Goal: Find specific page/section: Find specific page/section

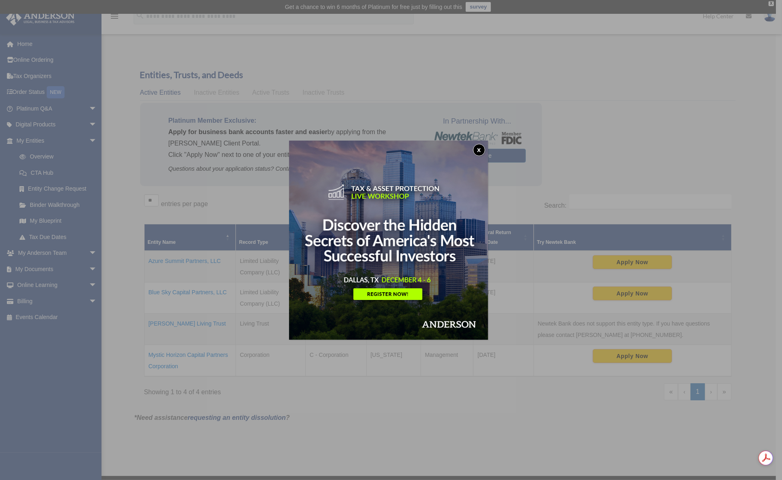
click at [482, 147] on button "x" at bounding box center [479, 150] width 12 height 12
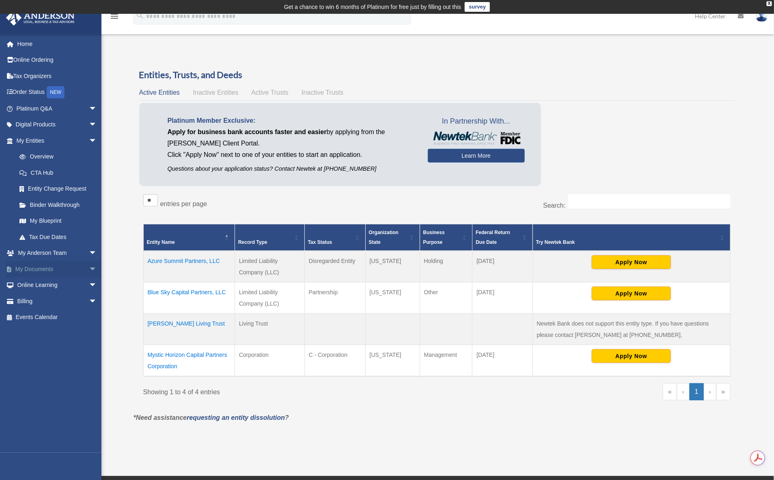
click at [55, 272] on link "My Documents arrow_drop_down" at bounding box center [58, 269] width 104 height 16
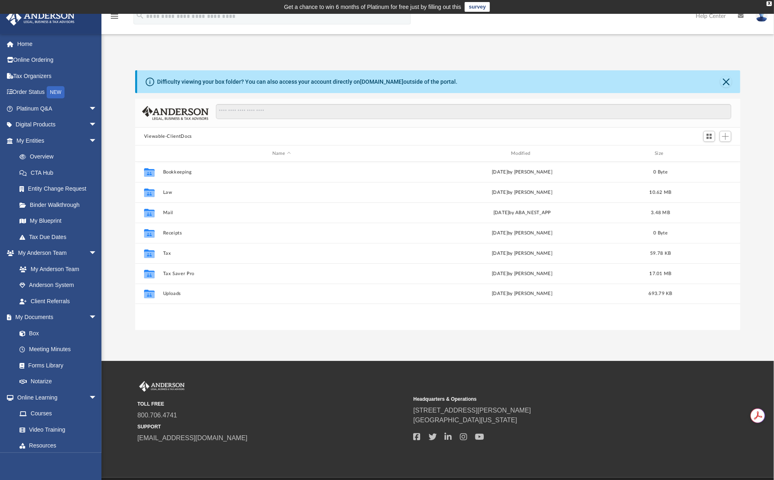
scroll to position [177, 598]
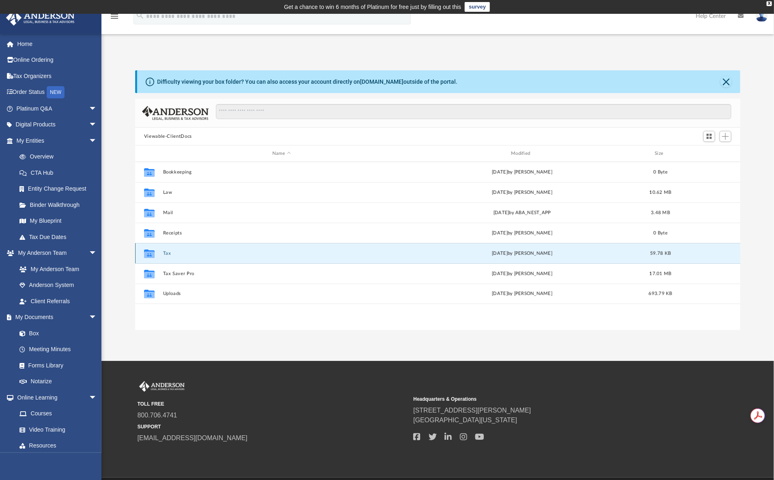
click at [165, 254] on button "Tax" at bounding box center [281, 253] width 237 height 5
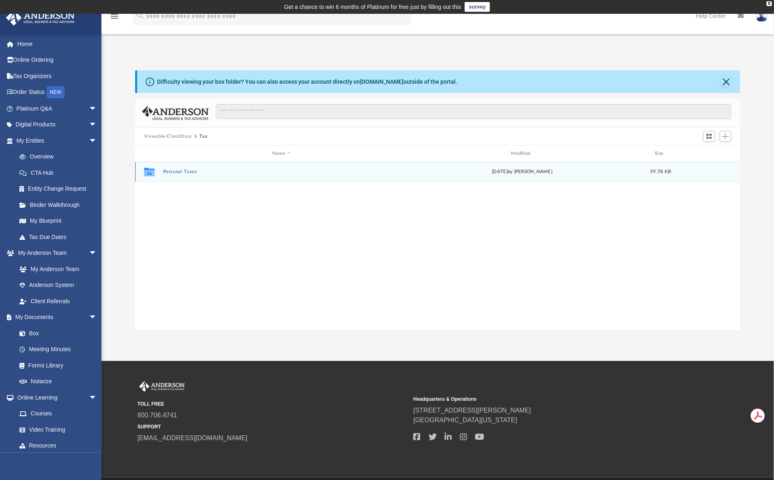
click at [174, 170] on button "Personal Taxes" at bounding box center [281, 171] width 237 height 5
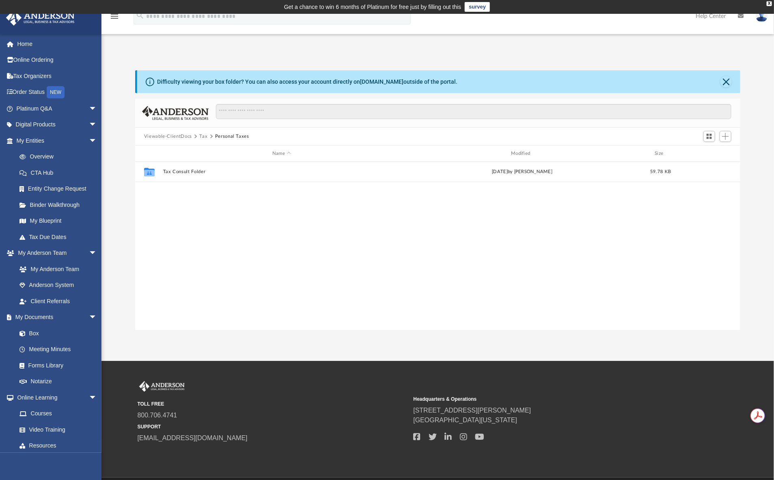
click at [208, 139] on span "Tax" at bounding box center [206, 136] width 15 height 7
click at [200, 139] on button "Tax" at bounding box center [203, 136] width 8 height 7
click at [176, 137] on button "Viewable-ClientDocs" at bounding box center [168, 136] width 48 height 7
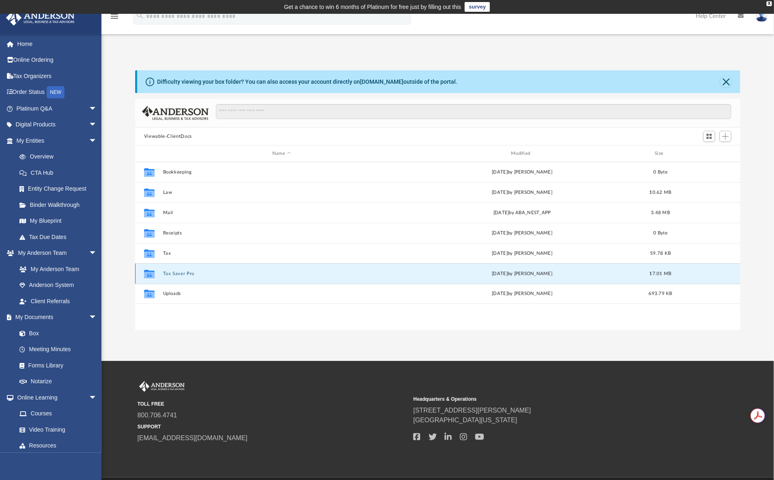
click at [184, 273] on button "Tax Saver Pro" at bounding box center [281, 273] width 237 height 5
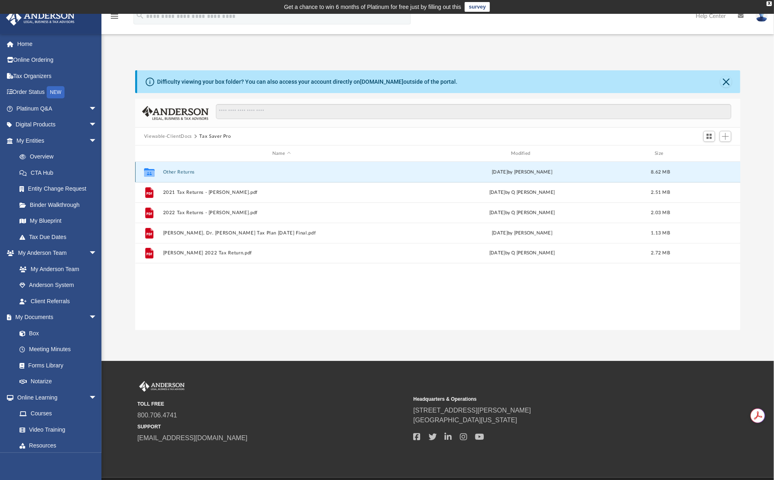
click at [168, 169] on button "Other Returns" at bounding box center [281, 171] width 237 height 5
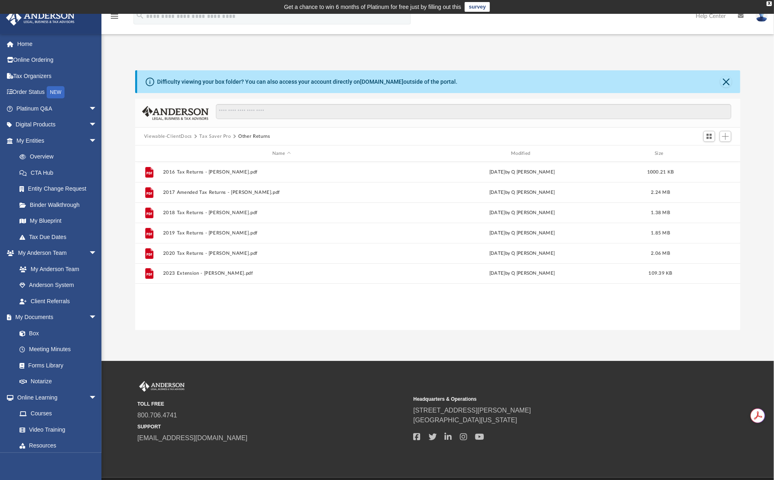
click at [212, 137] on button "Tax Saver Pro" at bounding box center [214, 136] width 31 height 7
click at [182, 139] on button "Viewable-ClientDocs" at bounding box center [168, 136] width 48 height 7
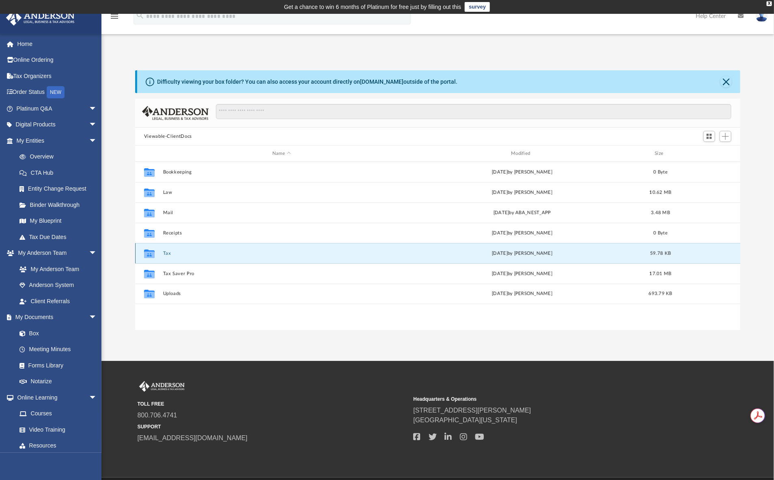
click at [167, 254] on button "Tax" at bounding box center [281, 253] width 237 height 5
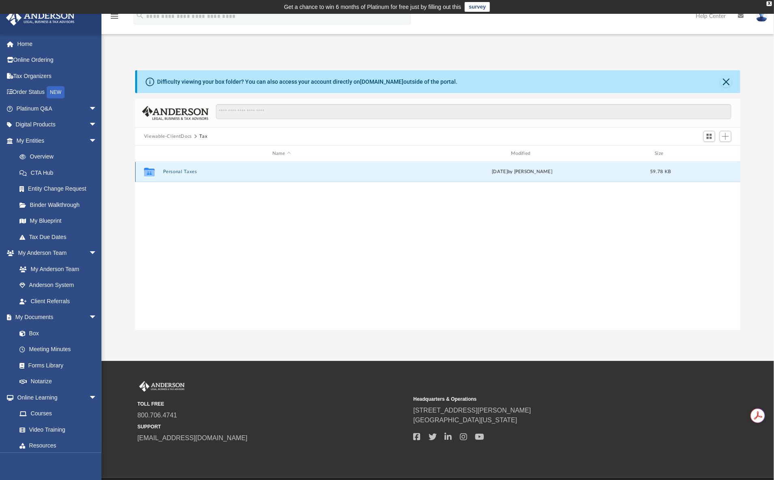
click at [184, 172] on button "Personal Taxes" at bounding box center [281, 171] width 237 height 5
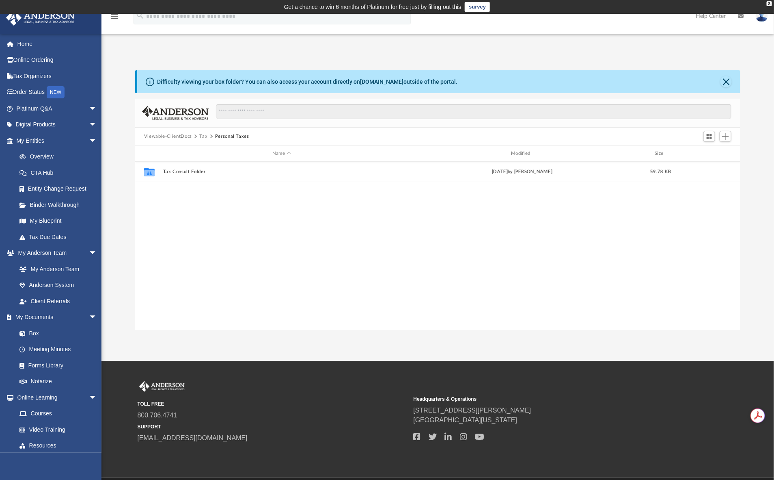
click at [175, 136] on button "Viewable-ClientDocs" at bounding box center [168, 136] width 48 height 7
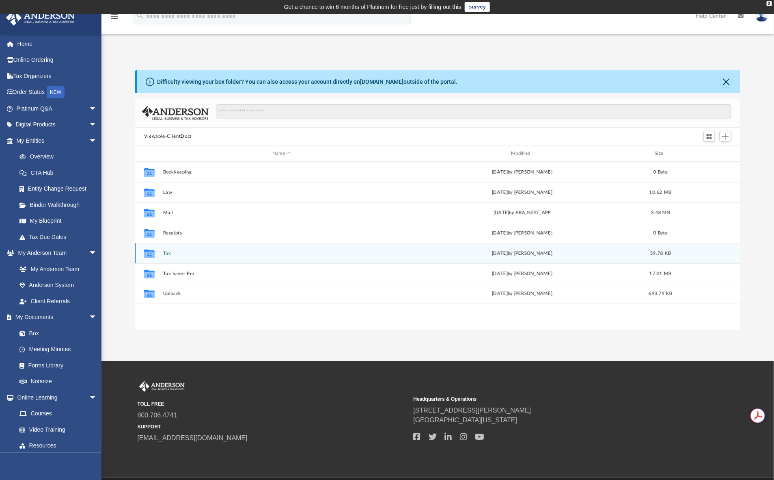
click at [169, 256] on div "Collaborated Folder Tax Wed Jun 12 2024 by Bradley Calvert 59.78 KB" at bounding box center [438, 253] width 606 height 20
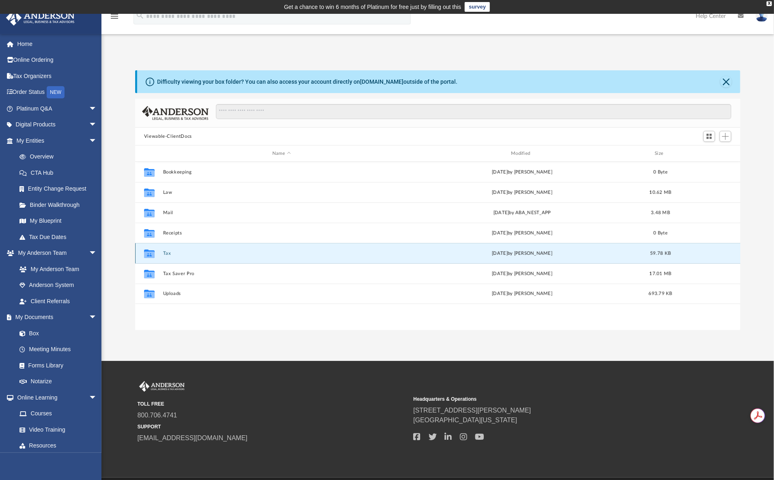
click at [166, 253] on button "Tax" at bounding box center [281, 253] width 237 height 5
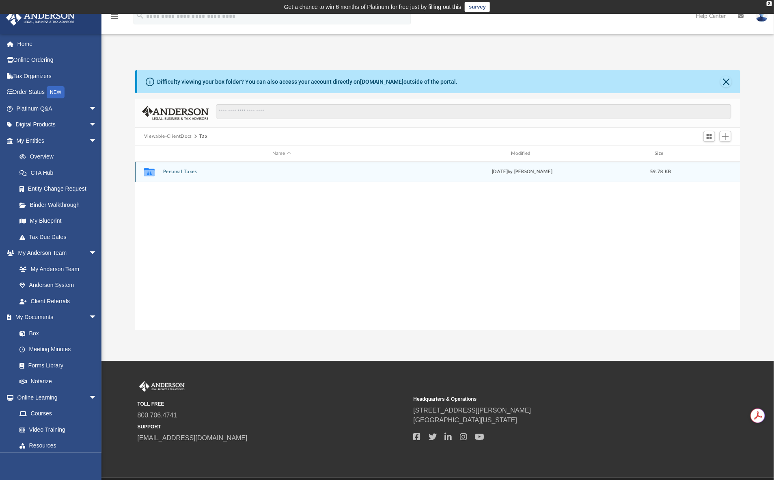
click at [180, 171] on button "Personal Taxes" at bounding box center [281, 171] width 237 height 5
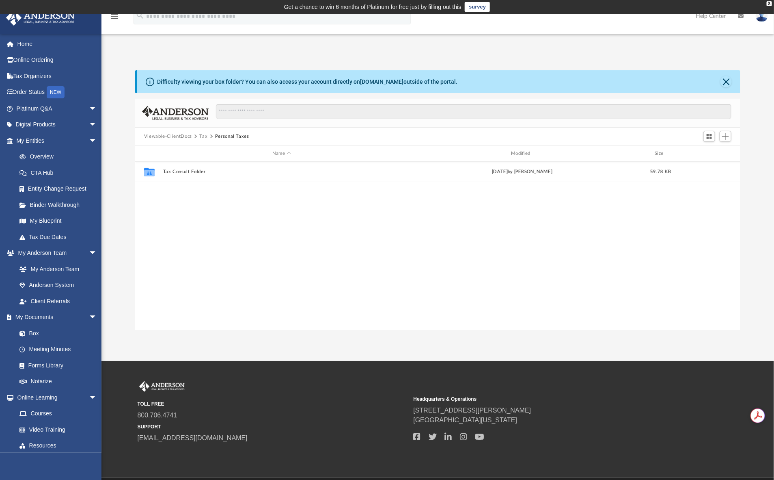
click at [174, 138] on button "Viewable-ClientDocs" at bounding box center [168, 136] width 48 height 7
